Goal: Task Accomplishment & Management: Manage account settings

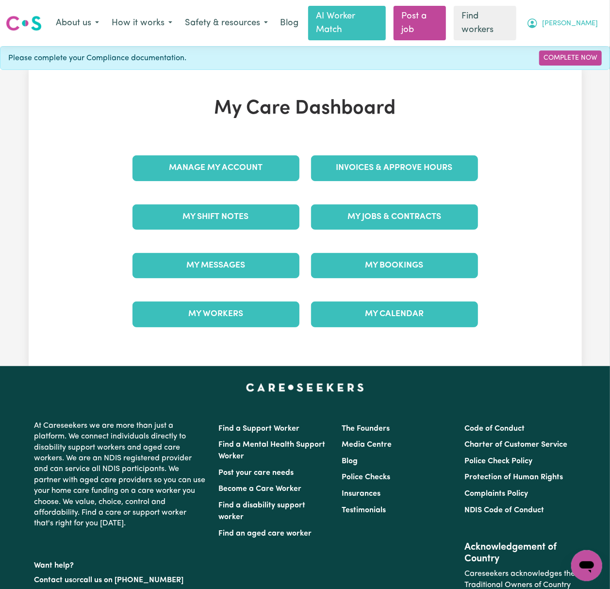
click at [586, 18] on span "[PERSON_NAME]" at bounding box center [570, 23] width 56 height 11
click at [585, 55] on link "Logout" at bounding box center [565, 62] width 77 height 18
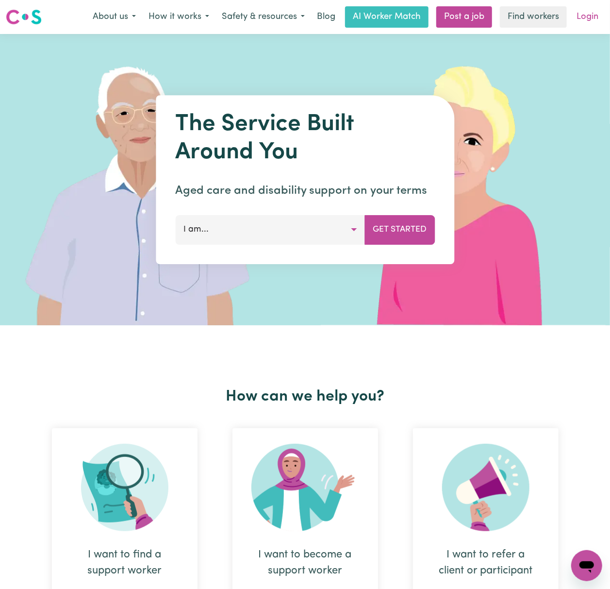
click at [587, 16] on link "Login" at bounding box center [587, 16] width 33 height 21
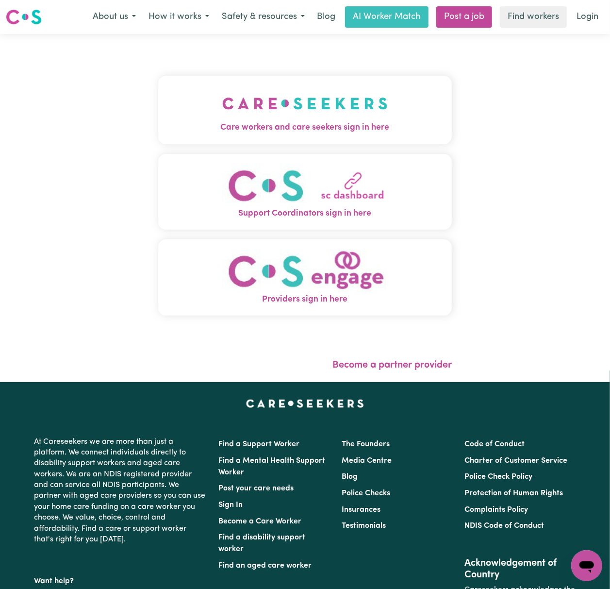
click at [158, 91] on button "Care workers and care seekers sign in here" at bounding box center [305, 110] width 294 height 68
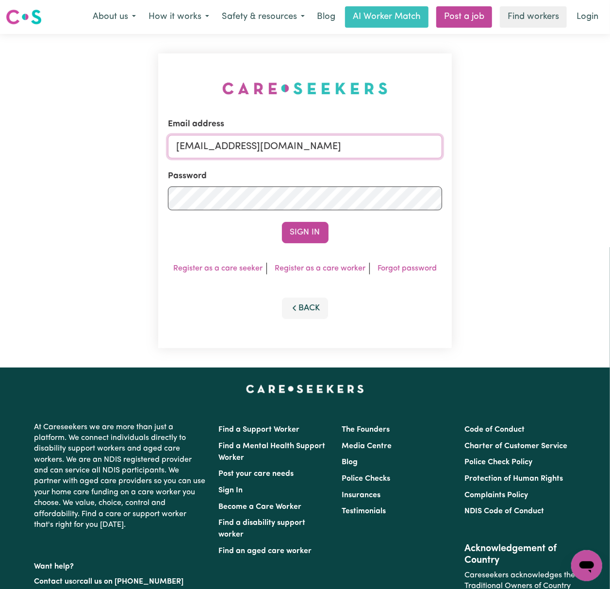
click at [195, 140] on input "[EMAIL_ADDRESS][DOMAIN_NAME]" at bounding box center [305, 146] width 274 height 23
drag, startPoint x: 226, startPoint y: 144, endPoint x: 533, endPoint y: 144, distance: 306.7
click at [533, 144] on div "Email address [EMAIL_ADDRESS][DOMAIN_NAME] Password Sign In Register as a care …" at bounding box center [305, 200] width 610 height 333
click at [282, 222] on button "Sign In" at bounding box center [305, 232] width 47 height 21
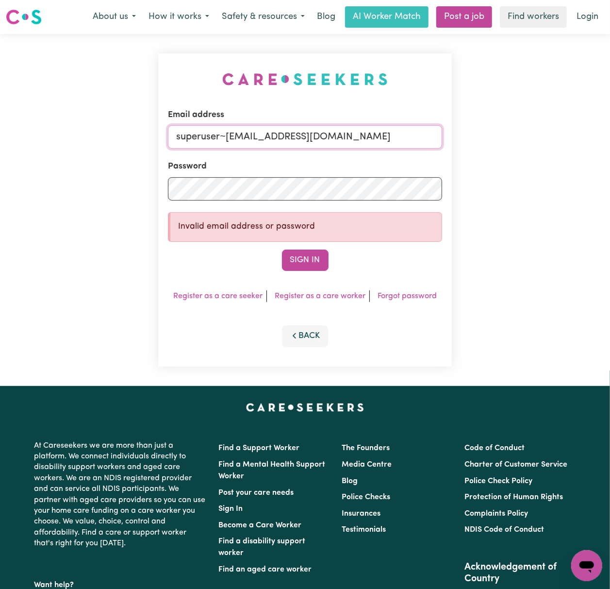
drag, startPoint x: 230, startPoint y: 134, endPoint x: 488, endPoint y: 134, distance: 258.2
click at [488, 133] on div "Email address superuser~[EMAIL_ADDRESS][DOMAIN_NAME] Password Invalid email add…" at bounding box center [305, 210] width 610 height 352
paste input "[EMAIL_ADDRESS][DOMAIN_NAME]"
type input "superuser~[EMAIL_ADDRESS][DOMAIN_NAME]"
click at [282, 249] on button "Sign In" at bounding box center [305, 259] width 47 height 21
